Goal: Find specific page/section: Find specific page/section

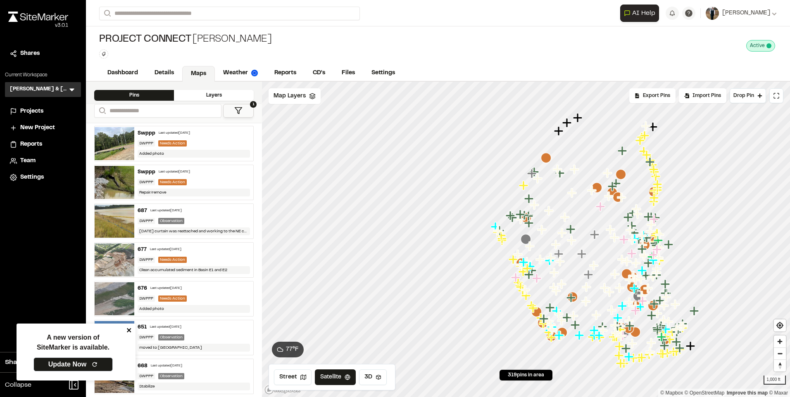
click at [130, 329] on icon "close" at bounding box center [129, 330] width 4 height 4
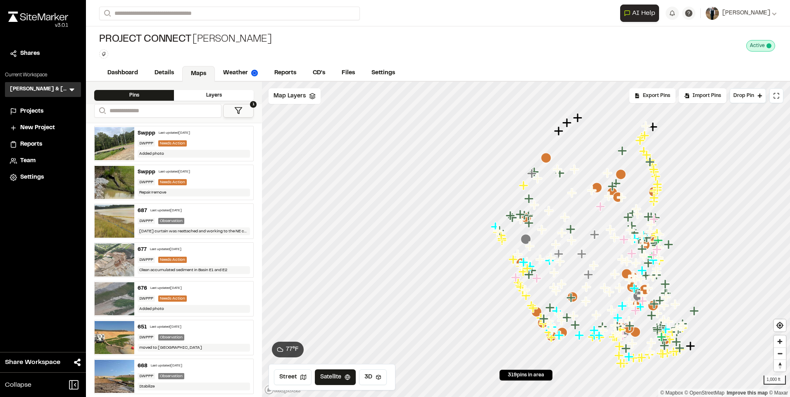
click at [236, 110] on icon at bounding box center [238, 111] width 8 height 8
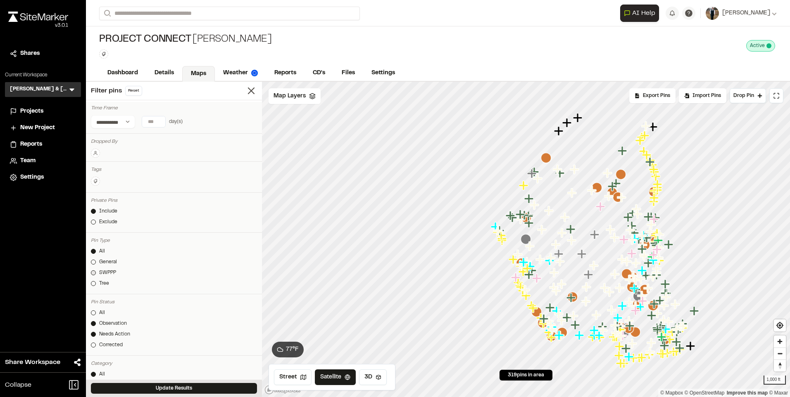
click at [106, 269] on div "SWPPP" at bounding box center [107, 272] width 17 height 7
click at [108, 321] on div "Observation" at bounding box center [113, 323] width 28 height 7
click at [98, 261] on link "General" at bounding box center [174, 262] width 166 height 7
click at [97, 271] on link "SWPPP" at bounding box center [174, 272] width 166 height 7
click at [101, 323] on div "Observation" at bounding box center [113, 323] width 28 height 7
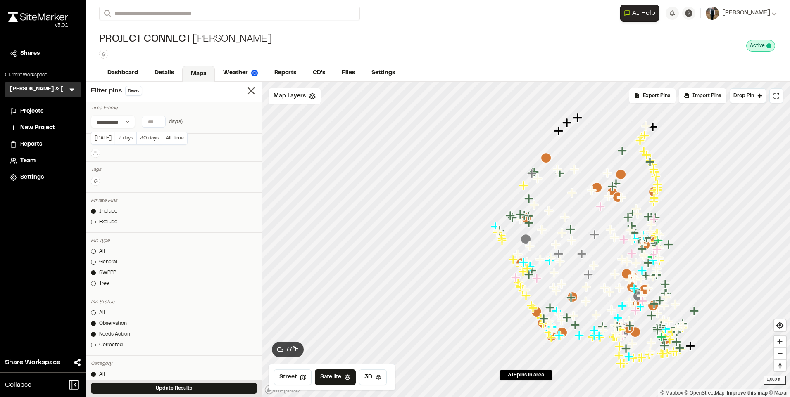
click at [164, 120] on input "number" at bounding box center [153, 121] width 23 height 11
click at [123, 137] on button "7 days" at bounding box center [125, 138] width 21 height 13
type input "*"
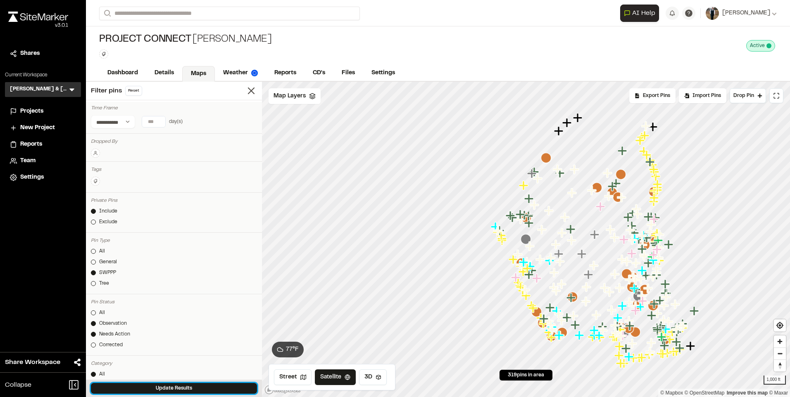
click at [161, 391] on button "Update Results" at bounding box center [174, 388] width 166 height 11
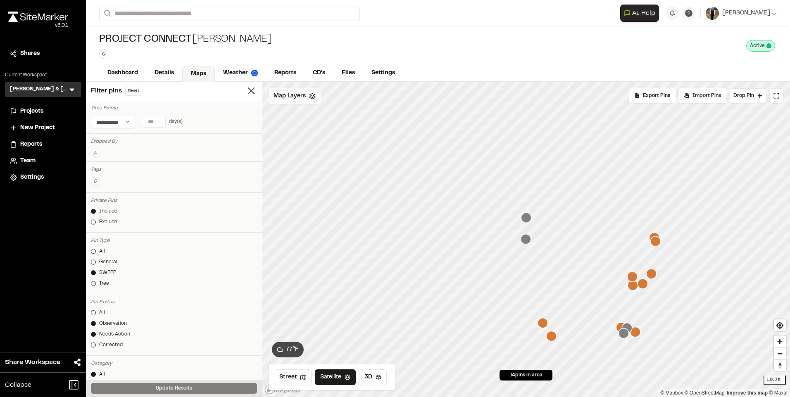
click at [302, 100] on span "Map Layers" at bounding box center [289, 96] width 32 height 9
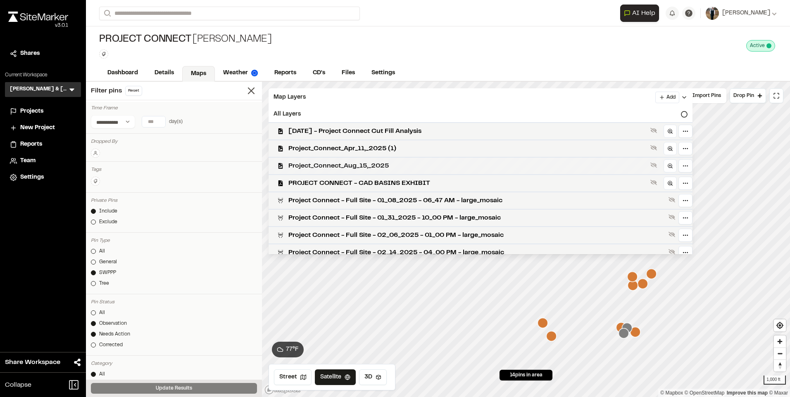
click at [361, 168] on span "Project_Connect_Aug_15,_2025" at bounding box center [467, 166] width 358 height 10
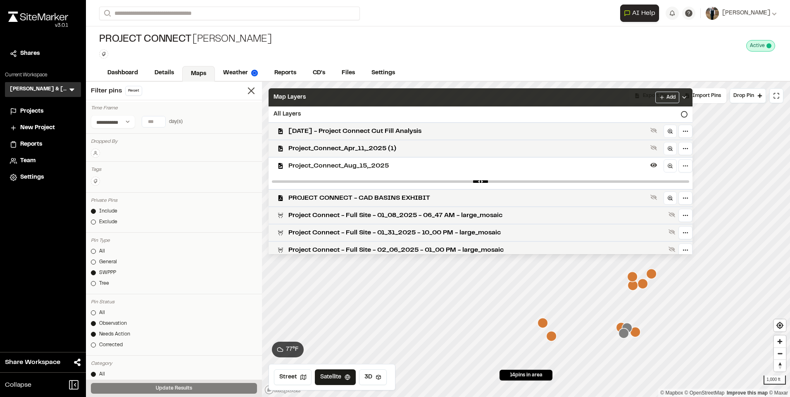
click at [373, 93] on div "Map Layers Add" at bounding box center [480, 97] width 424 height 18
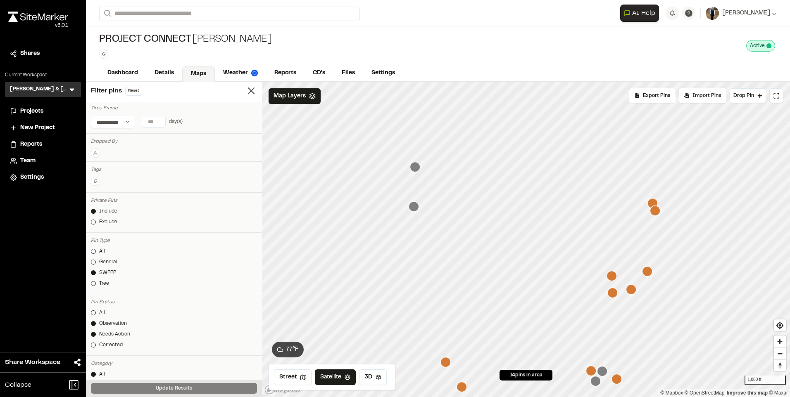
click at [413, 168] on icon "Map marker" at bounding box center [415, 167] width 10 height 10
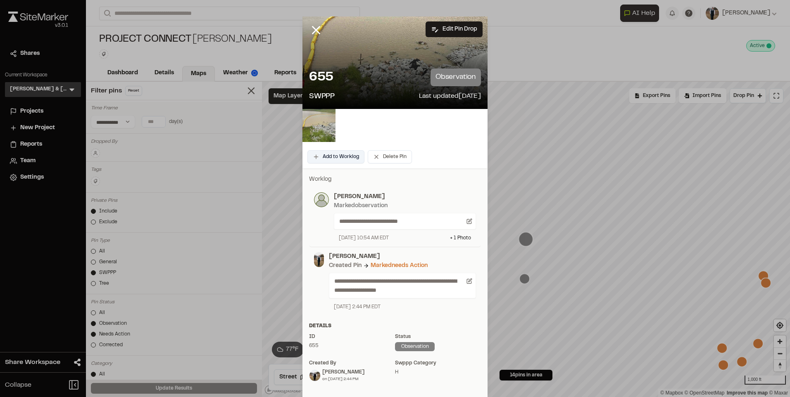
click at [335, 153] on button "Add to Worklog" at bounding box center [335, 156] width 57 height 13
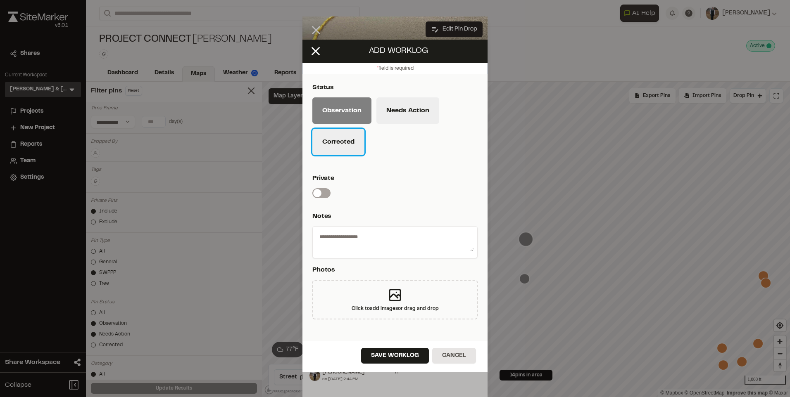
click at [336, 140] on button "Corrected" at bounding box center [338, 142] width 52 height 26
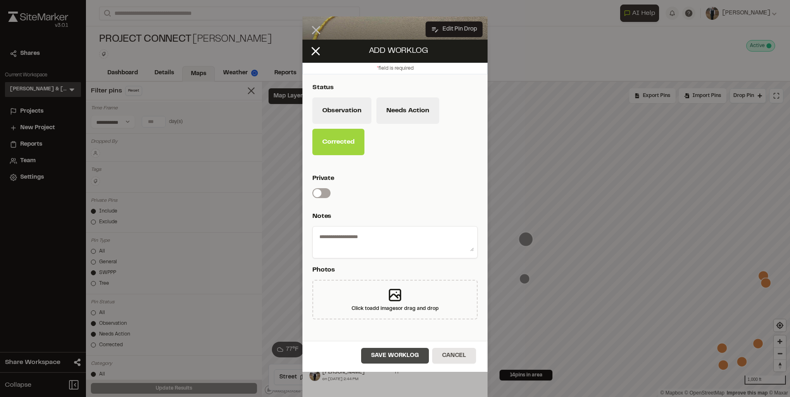
click at [400, 353] on button "Save Worklog" at bounding box center [395, 356] width 68 height 16
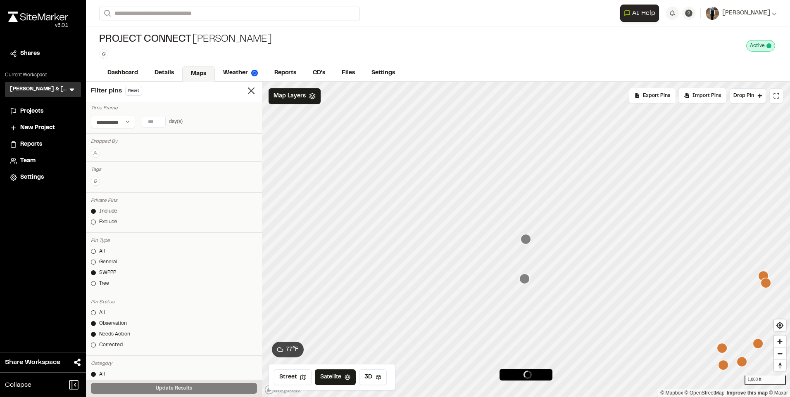
click at [524, 284] on icon "Map marker" at bounding box center [524, 279] width 10 height 10
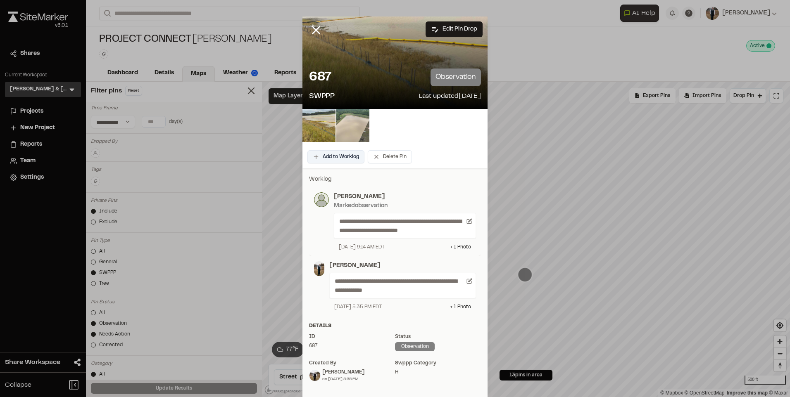
click at [335, 154] on button "Add to Worklog" at bounding box center [335, 156] width 57 height 13
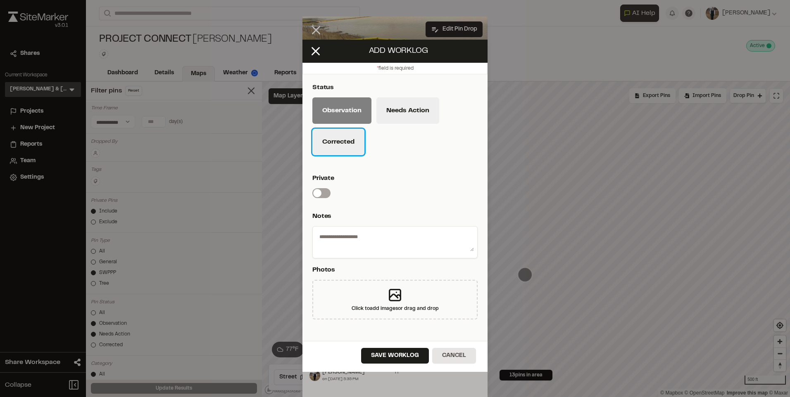
click at [335, 134] on button "Corrected" at bounding box center [338, 142] width 52 height 26
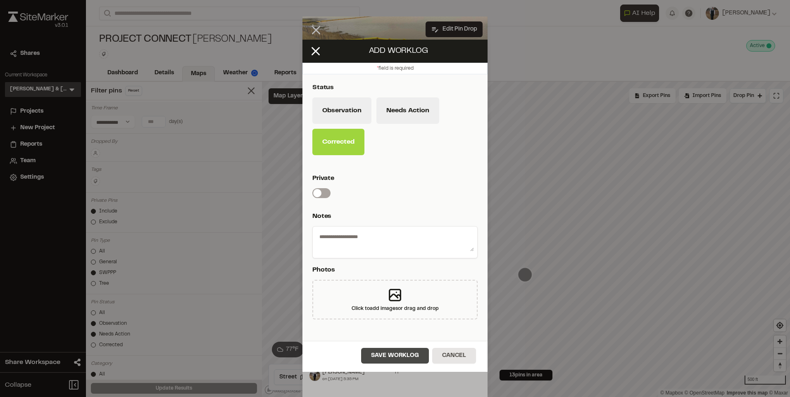
click at [388, 360] on button "Save Worklog" at bounding box center [395, 356] width 68 height 16
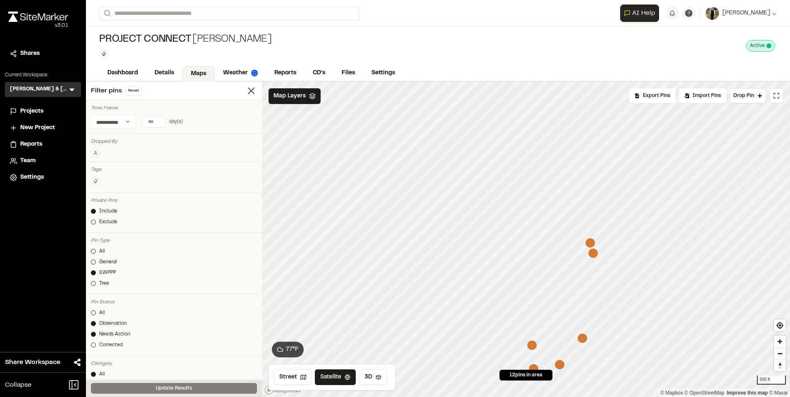
click at [589, 243] on icon "Map marker" at bounding box center [590, 243] width 10 height 10
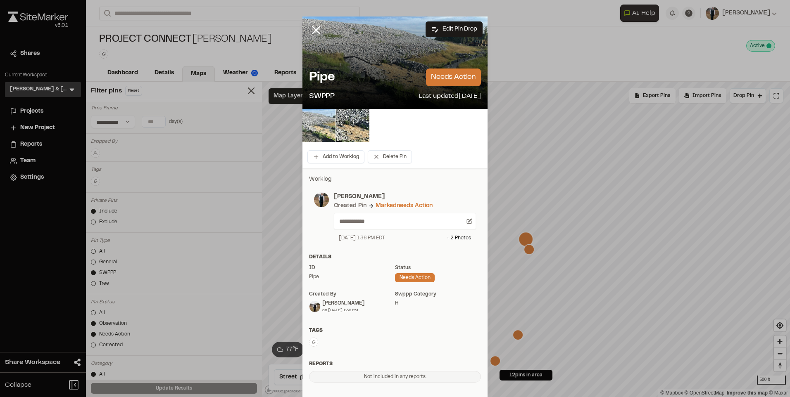
click at [316, 124] on img at bounding box center [318, 125] width 33 height 33
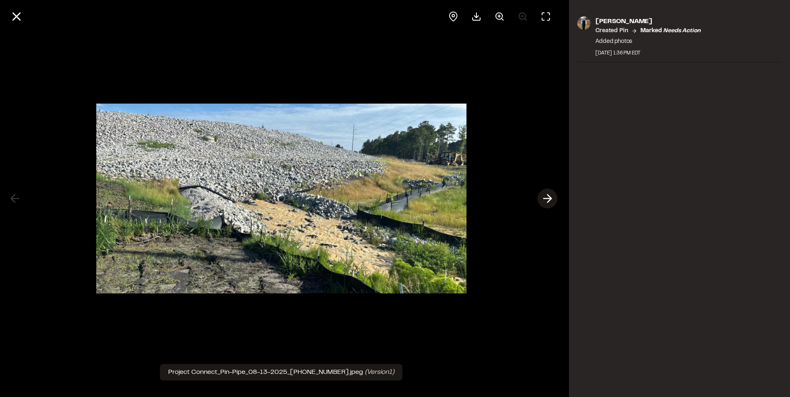
click at [549, 199] on line at bounding box center [547, 199] width 8 height 0
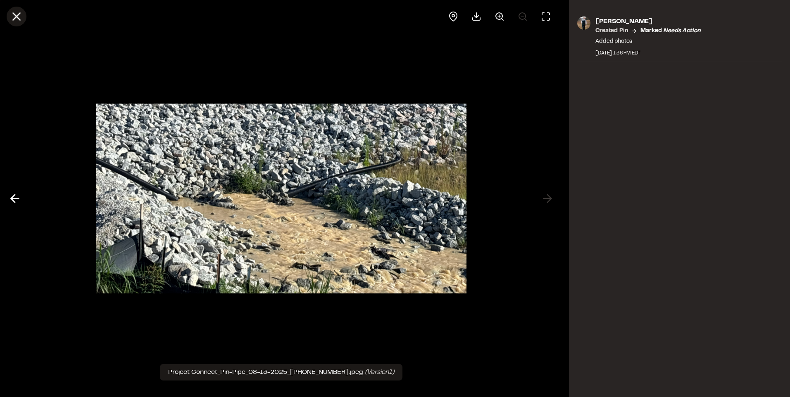
click at [22, 15] on icon at bounding box center [16, 16] width 14 height 14
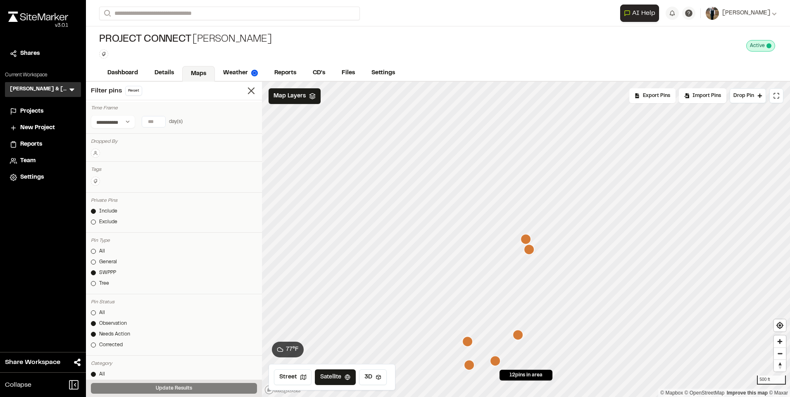
click at [531, 254] on icon "Map marker" at bounding box center [529, 249] width 10 height 10
click at [520, 328] on icon "Map marker" at bounding box center [514, 325] width 11 height 11
click at [477, 249] on icon "Map marker" at bounding box center [475, 246] width 10 height 10
click at [529, 263] on icon "Map marker" at bounding box center [527, 263] width 10 height 10
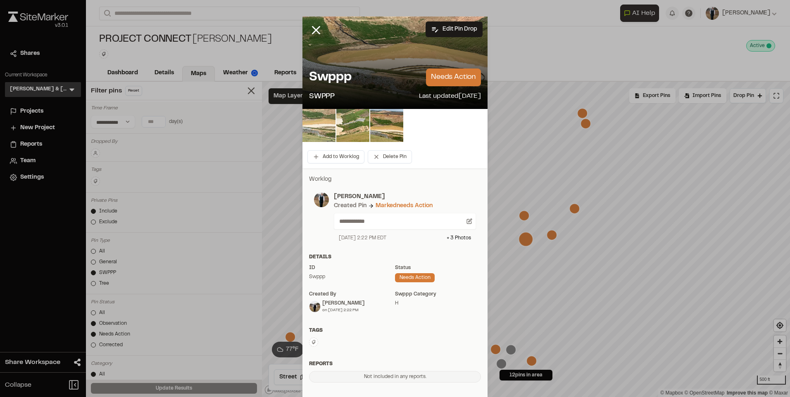
click at [313, 123] on img at bounding box center [318, 125] width 33 height 33
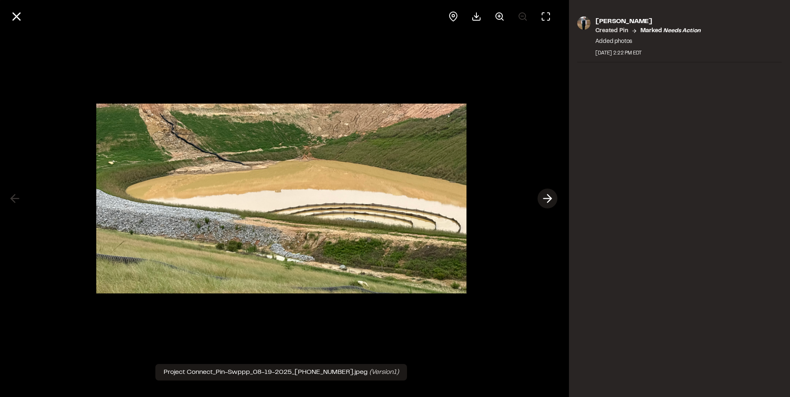
click at [546, 196] on icon at bounding box center [547, 199] width 13 height 14
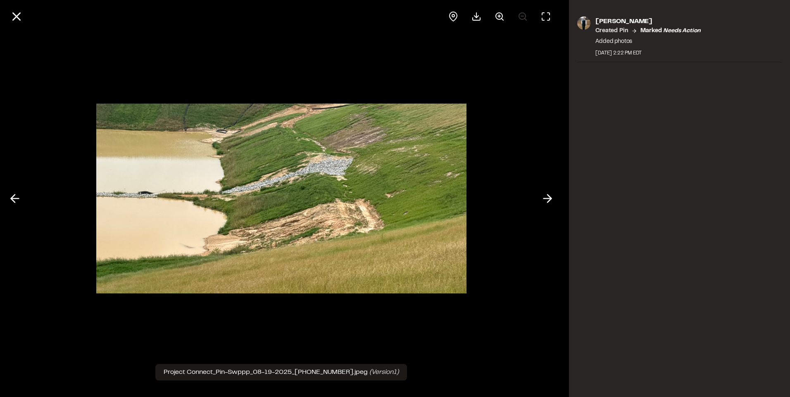
click at [690, 316] on div "[PERSON_NAME] Created Pin Marked needs action Added photos [DATE] 2:22 PM EDT" at bounding box center [679, 198] width 221 height 397
click at [21, 196] on icon at bounding box center [14, 199] width 13 height 14
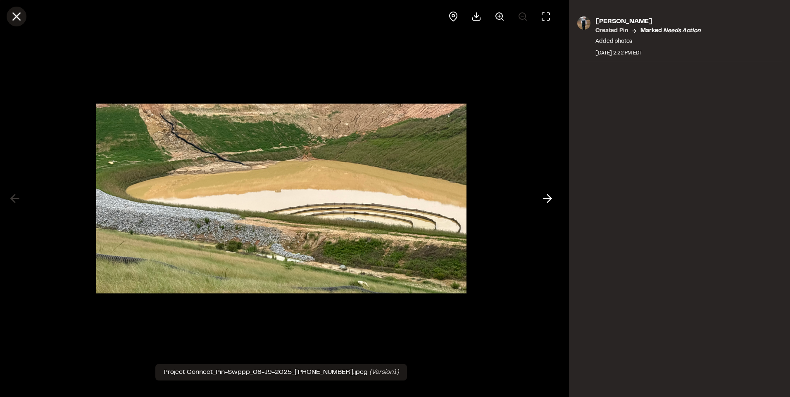
click at [26, 13] on button at bounding box center [17, 17] width 20 height 20
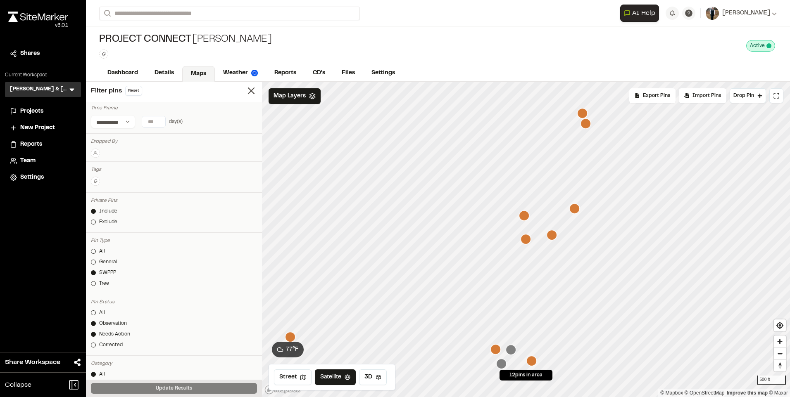
click at [554, 238] on icon "Map marker" at bounding box center [551, 235] width 10 height 10
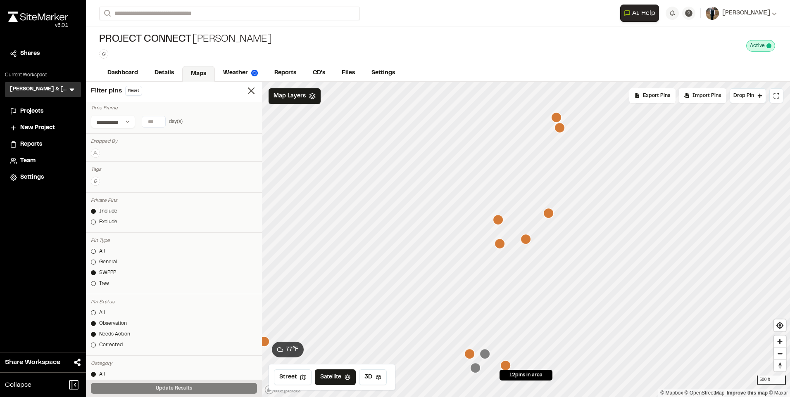
click at [549, 213] on icon "Map marker" at bounding box center [548, 213] width 10 height 10
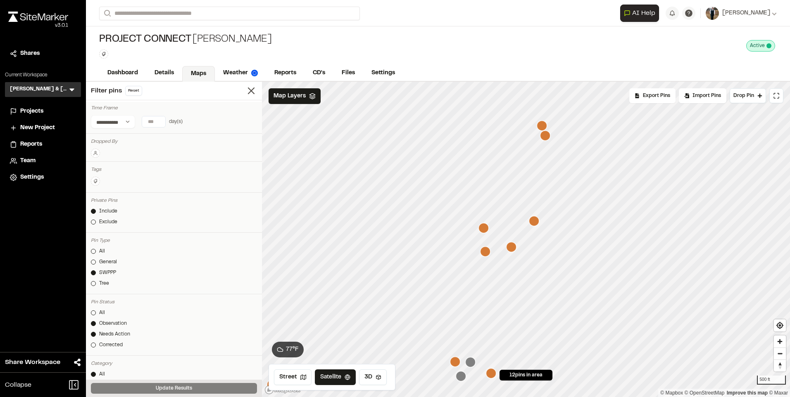
click at [547, 137] on icon "Map marker" at bounding box center [545, 135] width 10 height 10
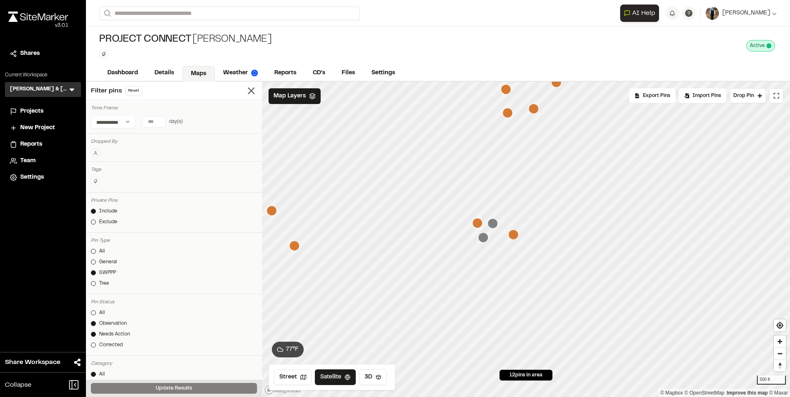
click at [515, 236] on icon "Map marker" at bounding box center [513, 235] width 10 height 10
click at [498, 242] on icon "Map marker" at bounding box center [495, 242] width 10 height 10
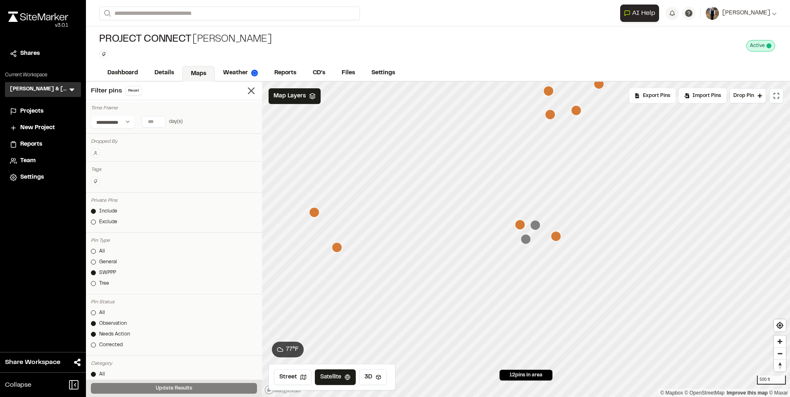
click at [534, 229] on icon "Map marker" at bounding box center [535, 225] width 10 height 10
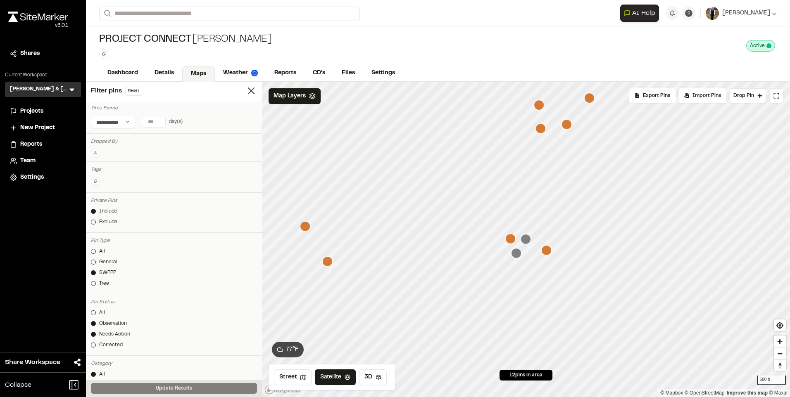
click at [510, 237] on icon "Map marker" at bounding box center [510, 239] width 10 height 10
click at [608, 277] on icon "Map marker" at bounding box center [605, 275] width 10 height 10
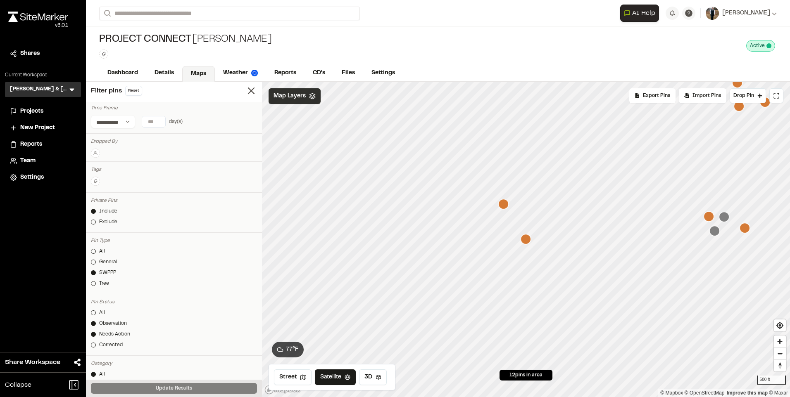
click at [292, 95] on span "Map Layers" at bounding box center [289, 96] width 32 height 9
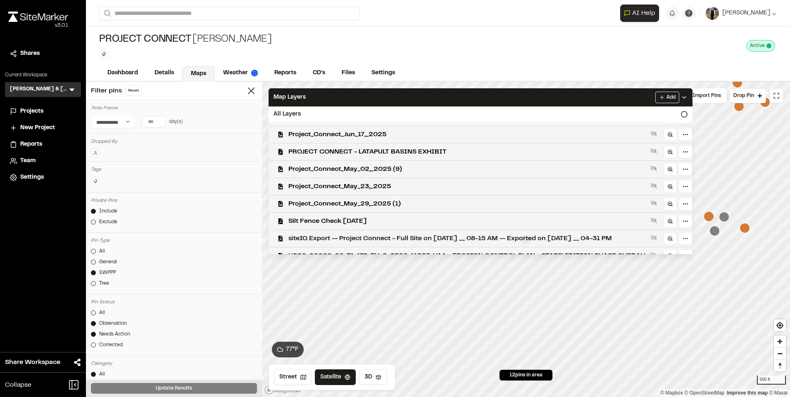
scroll to position [368, 0]
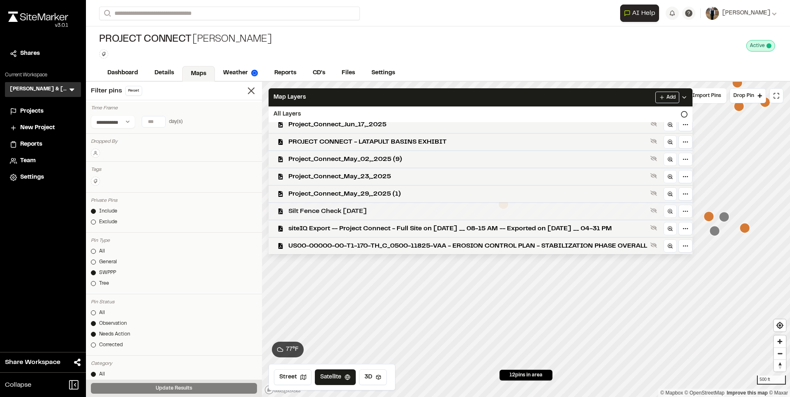
click at [364, 214] on span "Silt Fence Check [DATE]" at bounding box center [467, 211] width 358 height 10
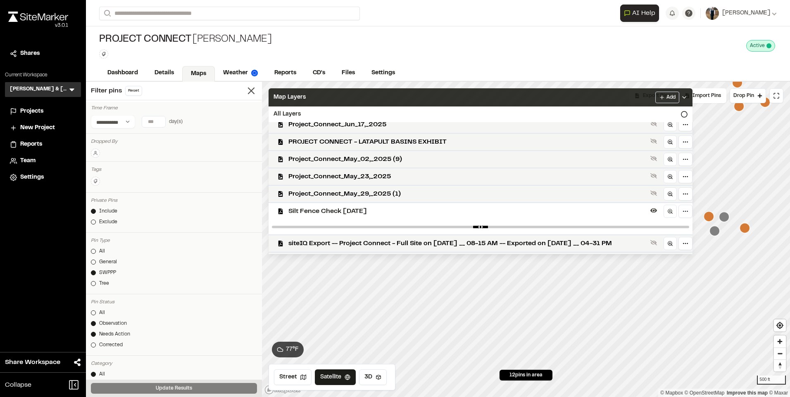
click at [375, 97] on div "Map Layers Add" at bounding box center [480, 97] width 424 height 18
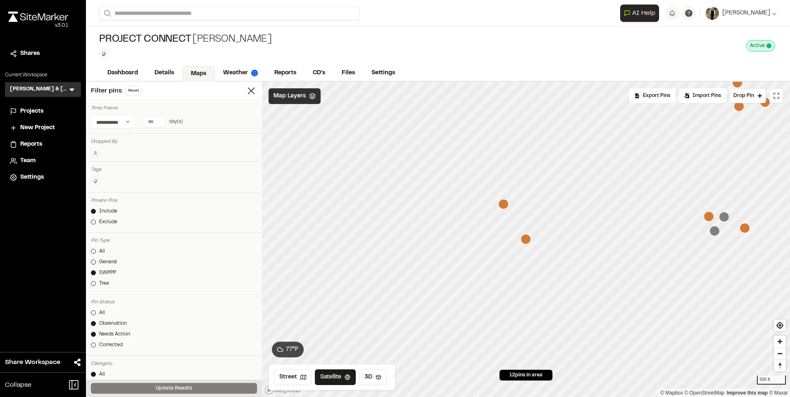
scroll to position [0, 0]
click at [306, 96] on div "Map Layers" at bounding box center [294, 96] width 52 height 16
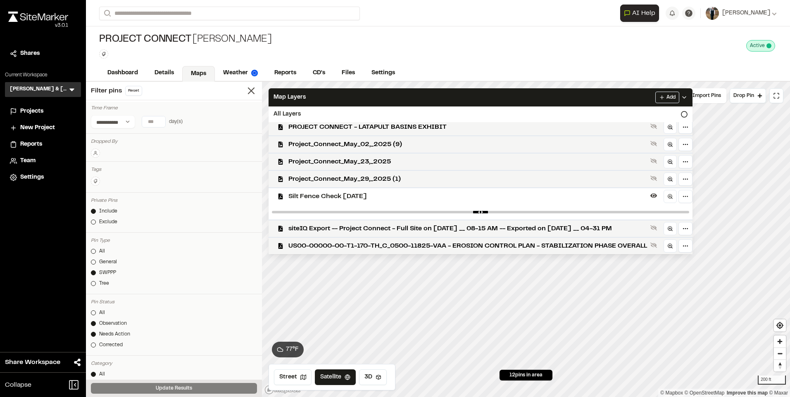
click at [376, 196] on span "Silt Fence Check [DATE]" at bounding box center [467, 197] width 358 height 10
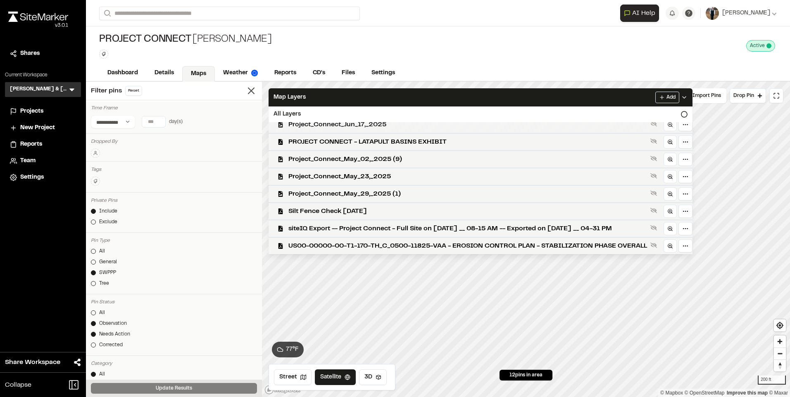
scroll to position [368, 0]
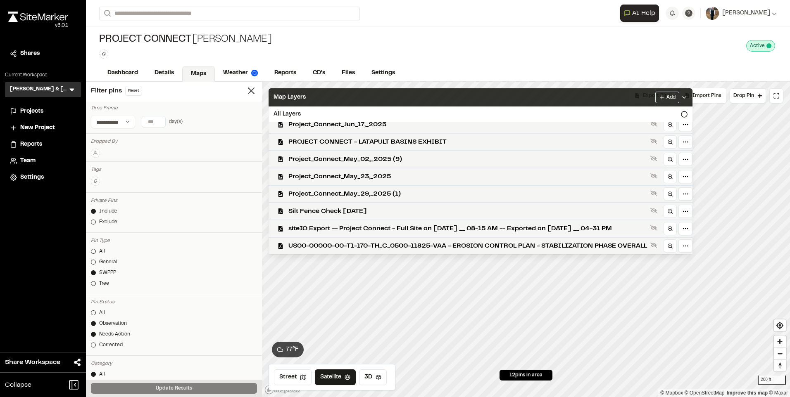
click at [372, 93] on div "Map Layers Add" at bounding box center [480, 97] width 424 height 18
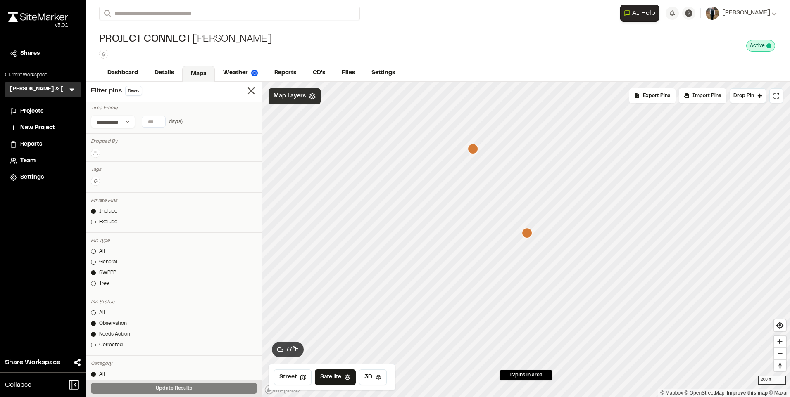
scroll to position [0, 0]
click at [361, 232] on icon "Map marker" at bounding box center [358, 233] width 10 height 10
click at [302, 100] on span "Map Layers" at bounding box center [289, 96] width 32 height 9
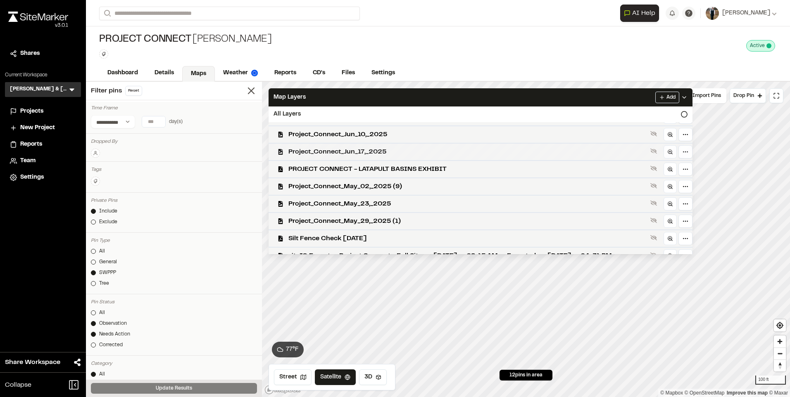
scroll to position [368, 0]
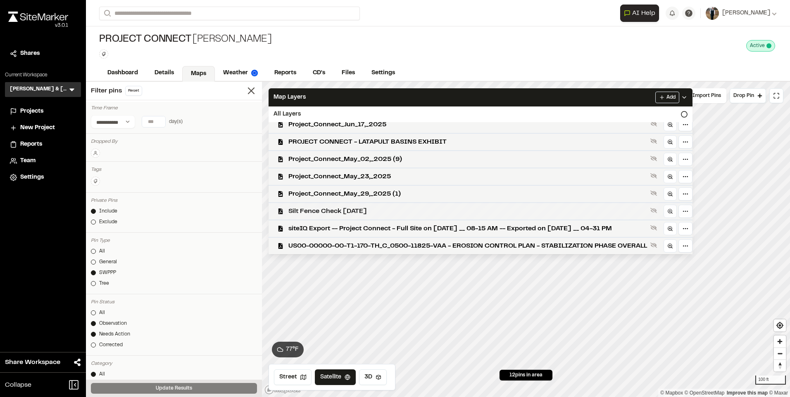
click at [366, 209] on span "Silt Fence Check [DATE]" at bounding box center [467, 211] width 358 height 10
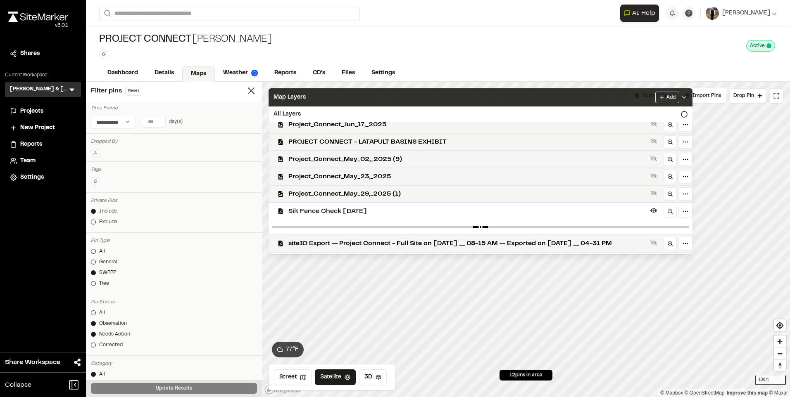
click at [362, 92] on div "Map Layers Add" at bounding box center [480, 97] width 424 height 18
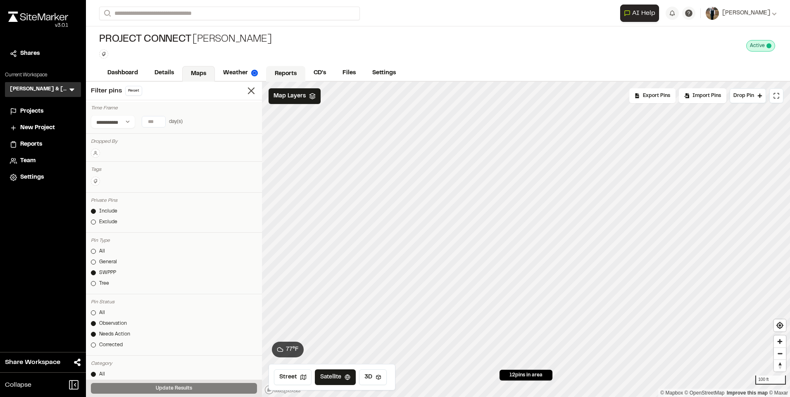
click at [292, 71] on link "Reports" at bounding box center [285, 74] width 39 height 16
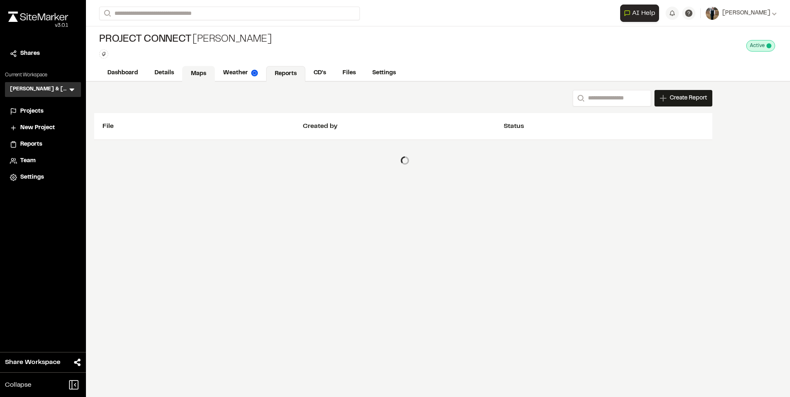
click at [204, 73] on link "Maps" at bounding box center [198, 74] width 33 height 16
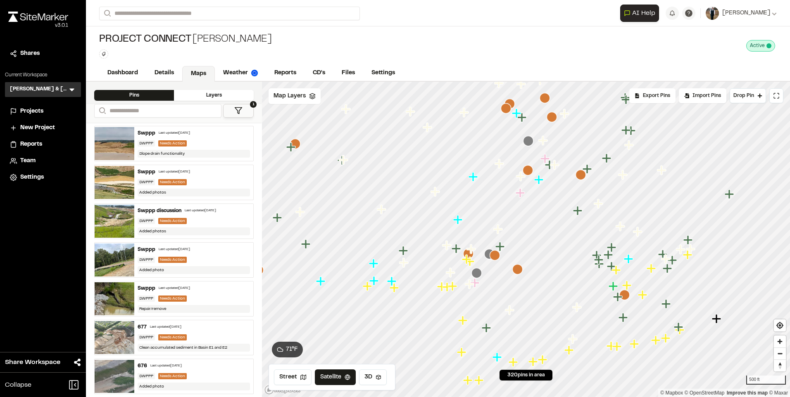
click at [639, 299] on icon "Map marker" at bounding box center [643, 295] width 11 height 11
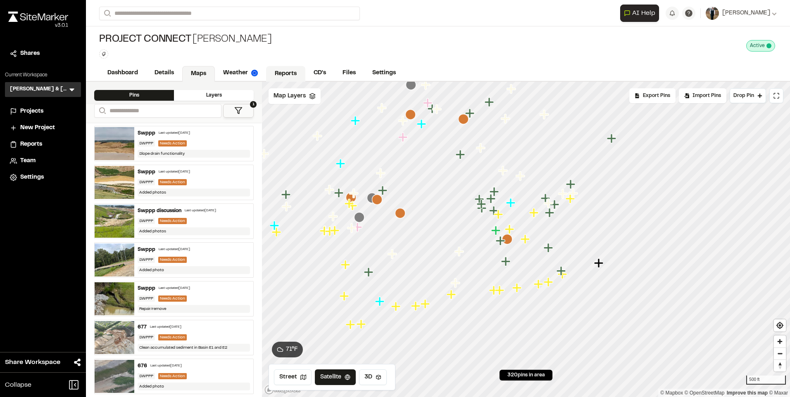
click at [282, 74] on link "Reports" at bounding box center [285, 74] width 39 height 16
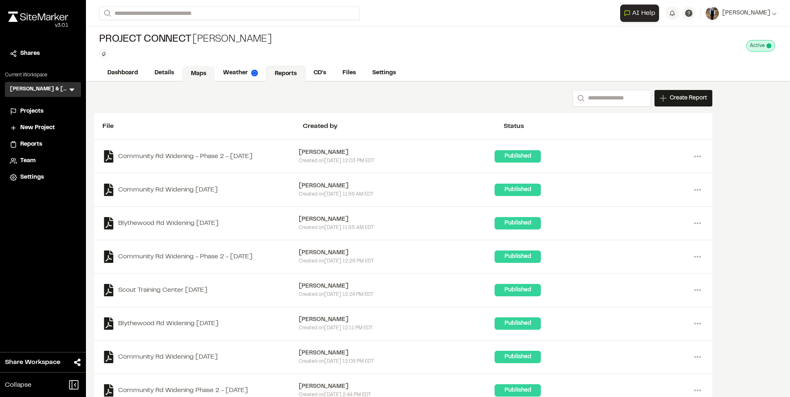
click at [187, 67] on link "Maps" at bounding box center [198, 74] width 33 height 16
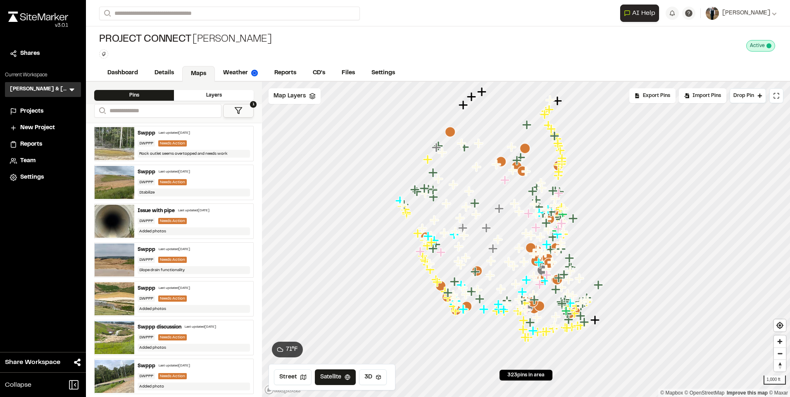
click at [200, 172] on div "Swppp Last updated [DATE]" at bounding box center [194, 171] width 112 height 7
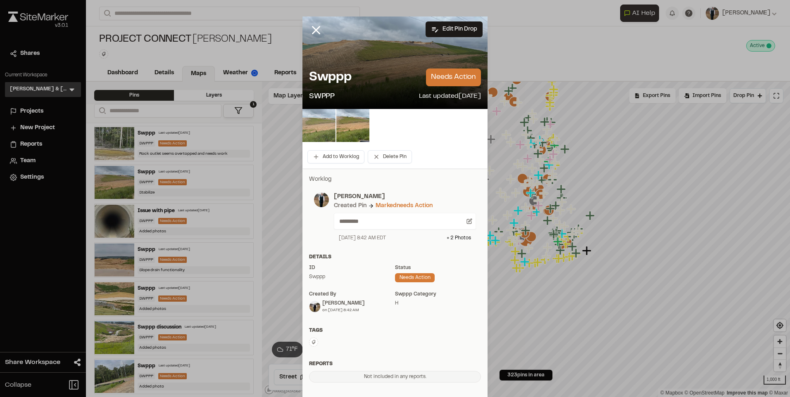
click at [325, 126] on img at bounding box center [318, 125] width 33 height 33
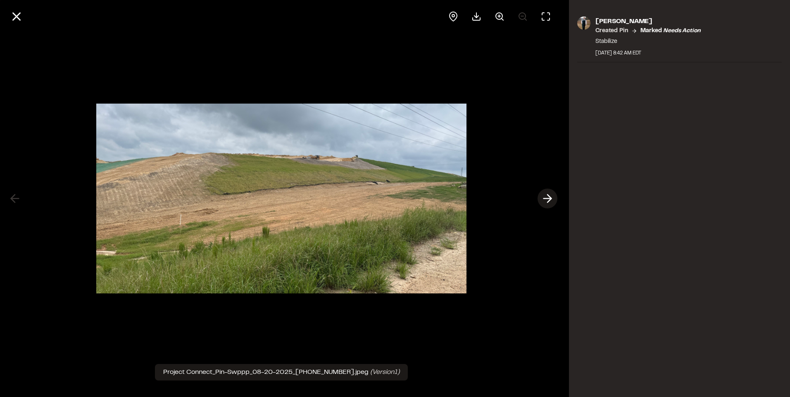
click at [549, 202] on icon at bounding box center [547, 199] width 13 height 14
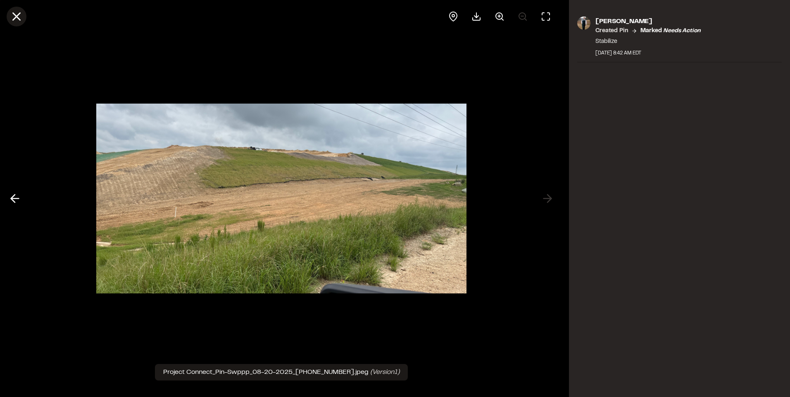
click at [20, 18] on icon at bounding box center [16, 16] width 14 height 14
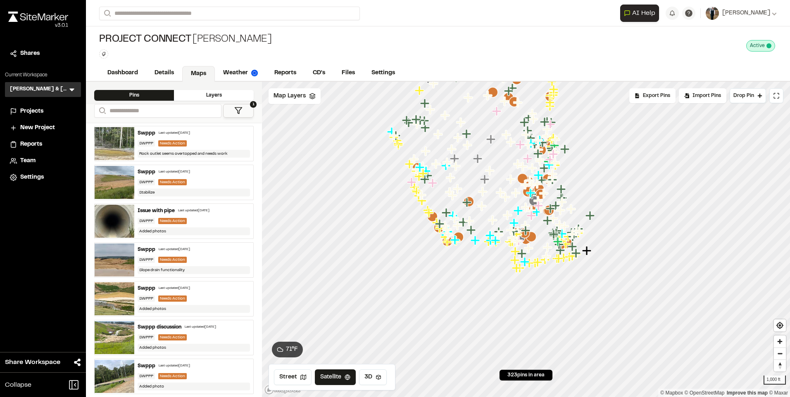
click at [173, 140] on div "Needs Action" at bounding box center [172, 143] width 28 height 6
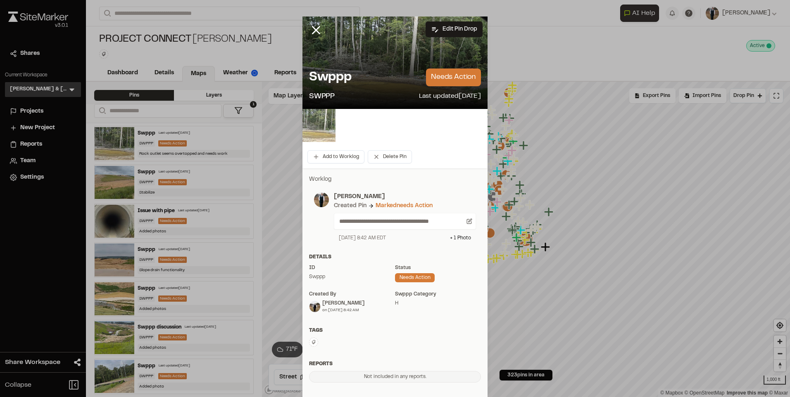
click at [319, 124] on img at bounding box center [318, 125] width 33 height 33
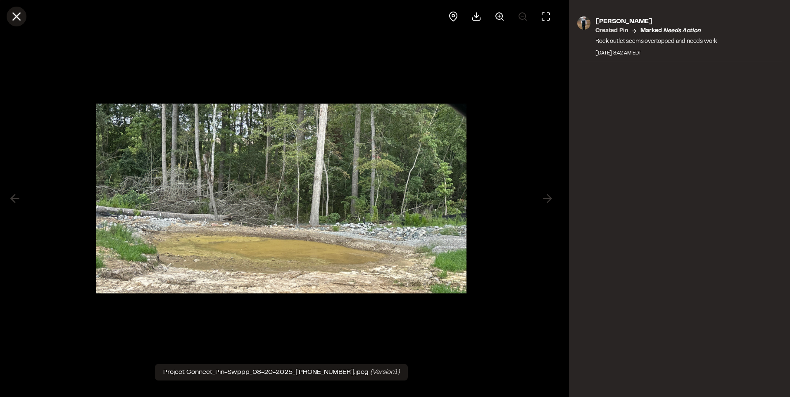
click at [15, 16] on line at bounding box center [16, 16] width 7 height 7
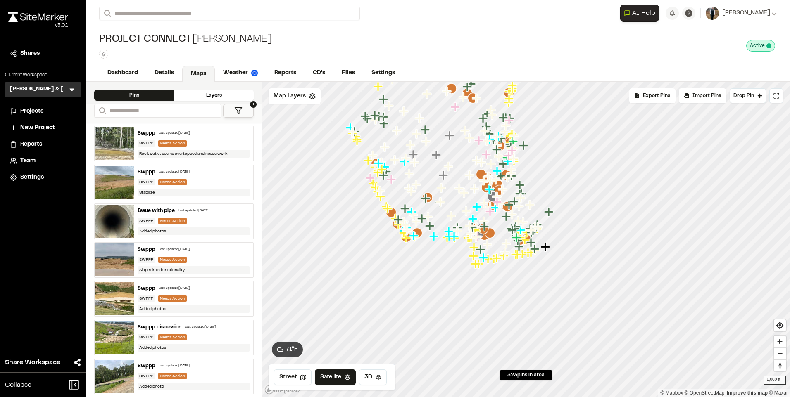
click at [201, 363] on div "Swppp Last updated [DATE]" at bounding box center [194, 366] width 112 height 7
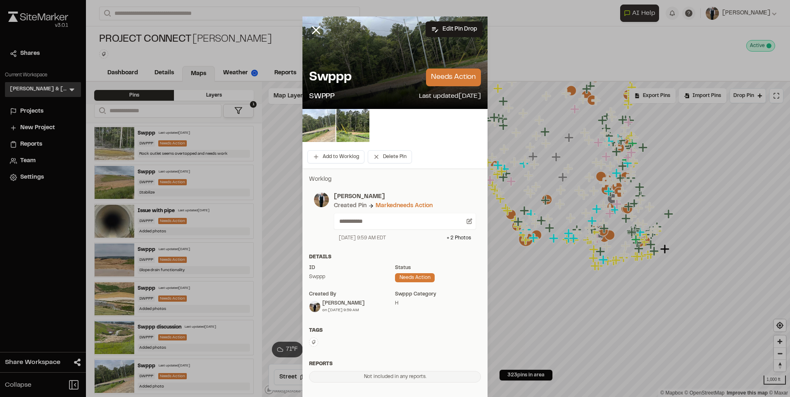
click at [317, 126] on img at bounding box center [318, 125] width 33 height 33
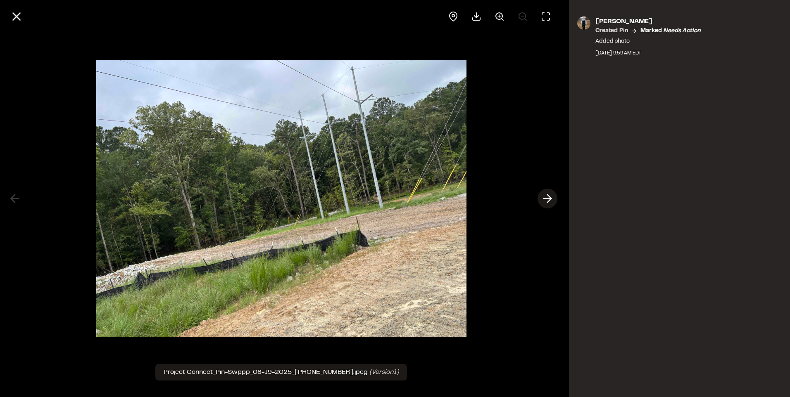
click at [547, 199] on line at bounding box center [547, 199] width 8 height 0
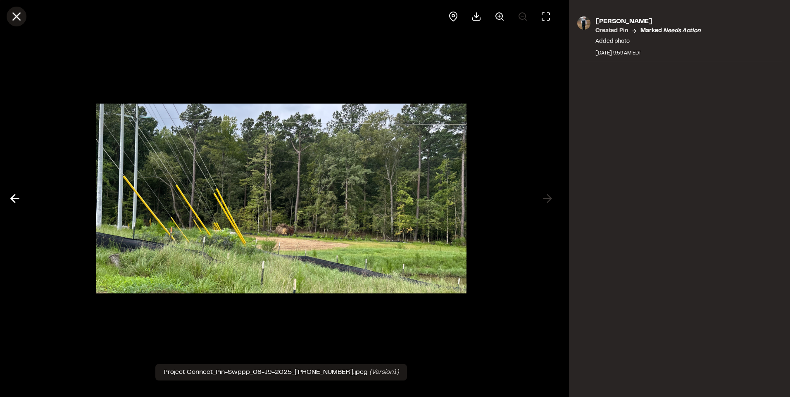
drag, startPoint x: 5, startPoint y: 10, endPoint x: 9, endPoint y: 15, distance: 7.3
click at [5, 10] on div at bounding box center [281, 16] width 562 height 33
click at [10, 16] on icon at bounding box center [16, 16] width 14 height 14
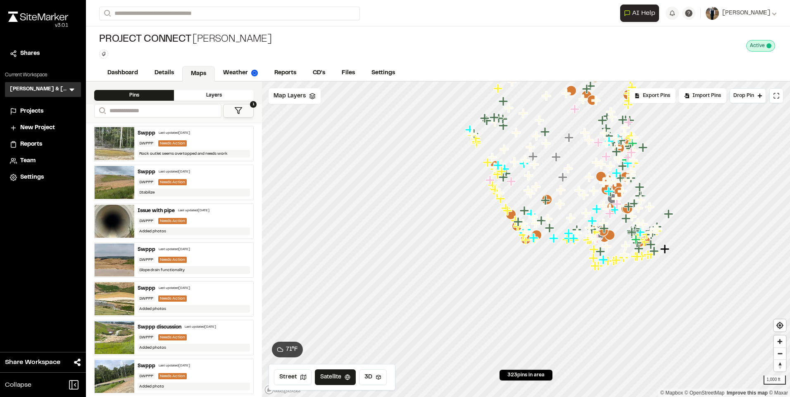
click at [179, 183] on div "Needs Action" at bounding box center [172, 182] width 28 height 6
